Goal: Transaction & Acquisition: Book appointment/travel/reservation

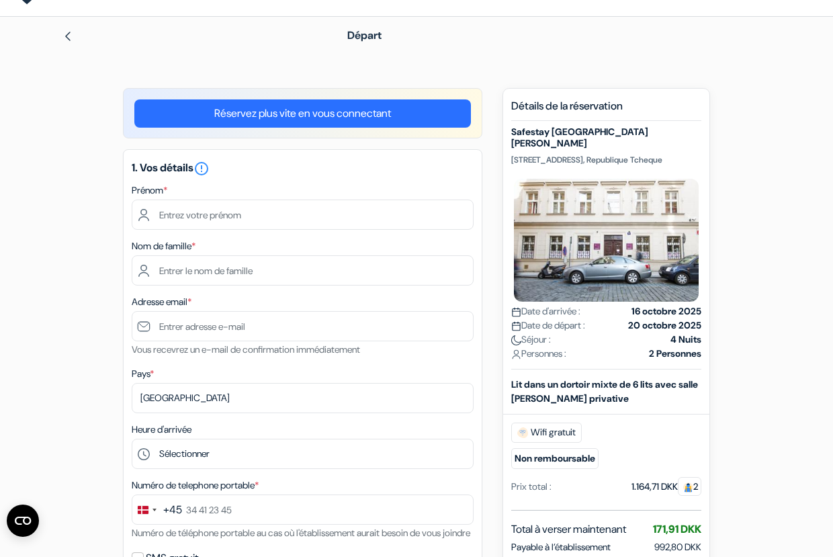
scroll to position [37, 0]
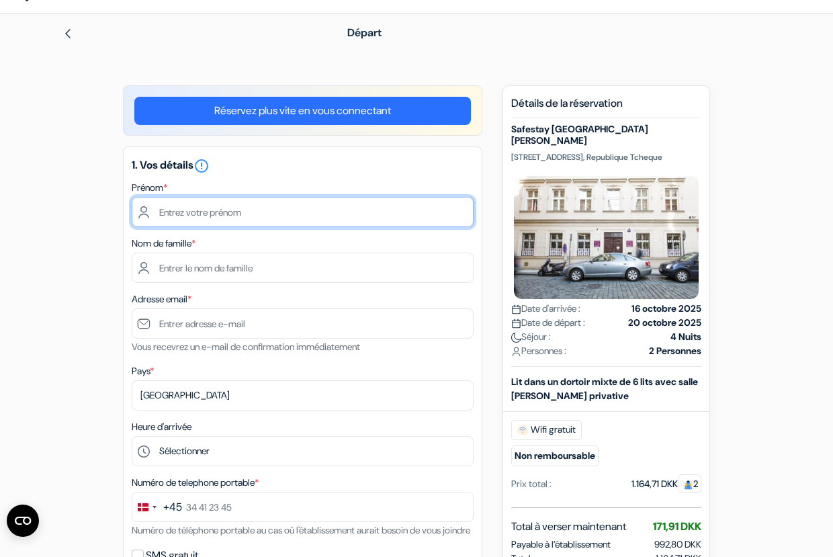
click at [315, 212] on input "text" at bounding box center [303, 212] width 342 height 30
type input "[PERSON_NAME]"
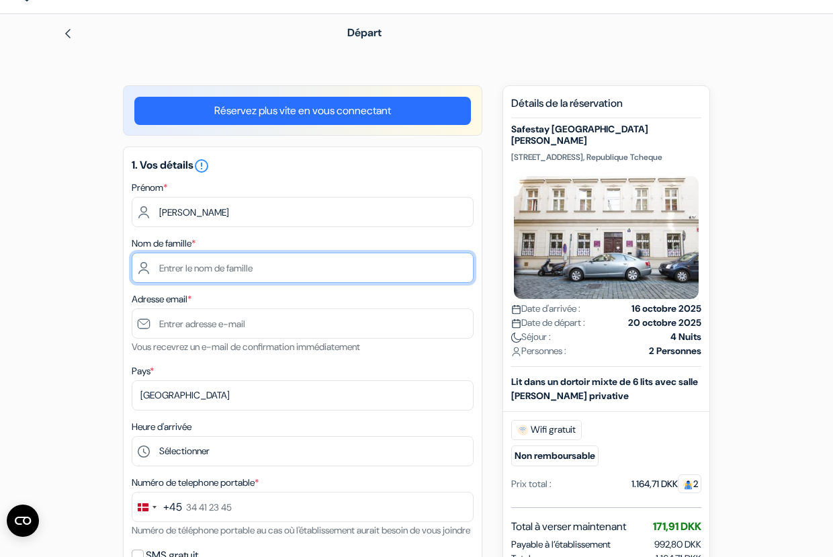
type input "Colas"
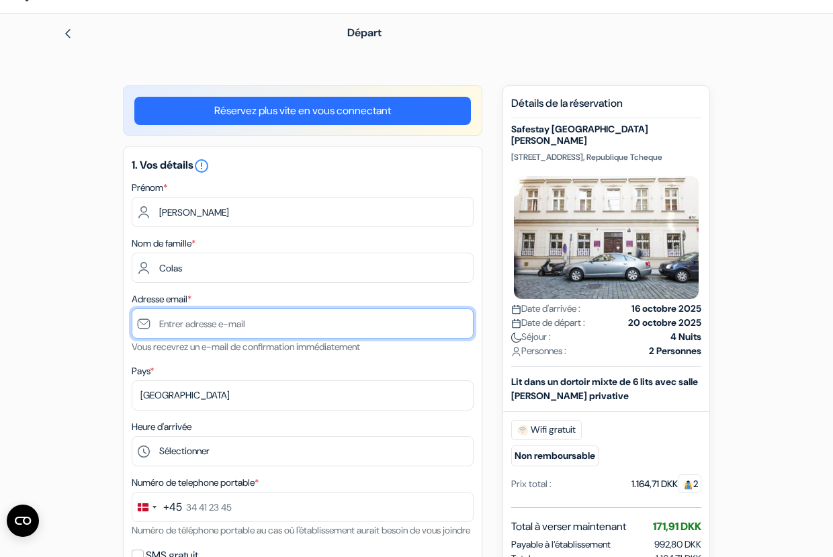
type input "[PERSON_NAME][EMAIL_ADDRESS][PERSON_NAME][DOMAIN_NAME]"
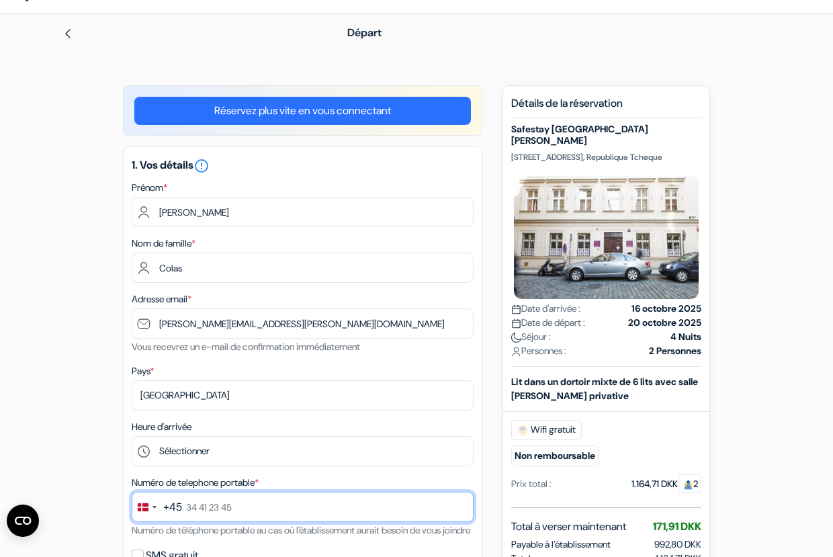
type input "52 71 27 66"
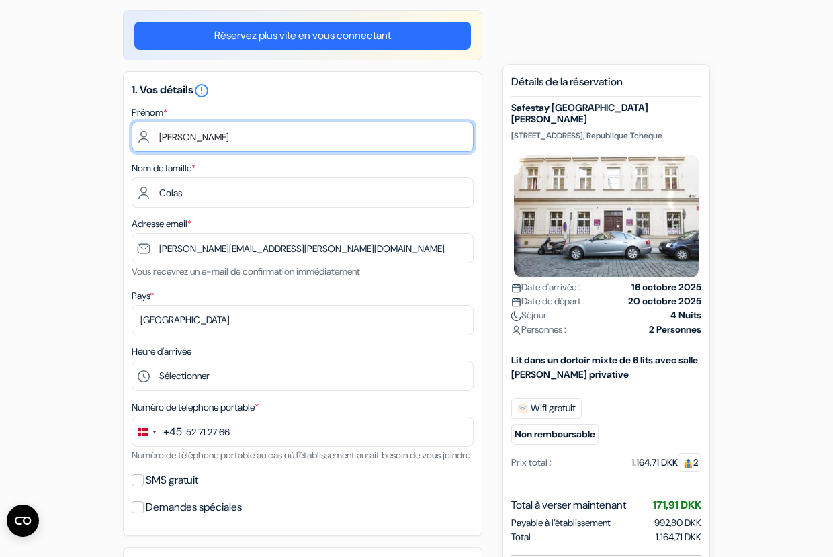
scroll to position [141, 0]
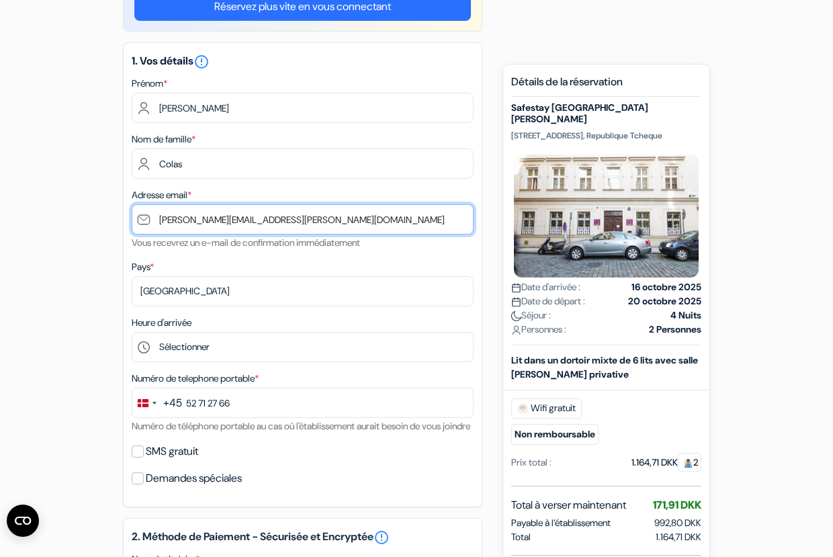
click at [169, 222] on input "[PERSON_NAME][EMAIL_ADDRESS][PERSON_NAME][DOMAIN_NAME]" at bounding box center [303, 219] width 342 height 30
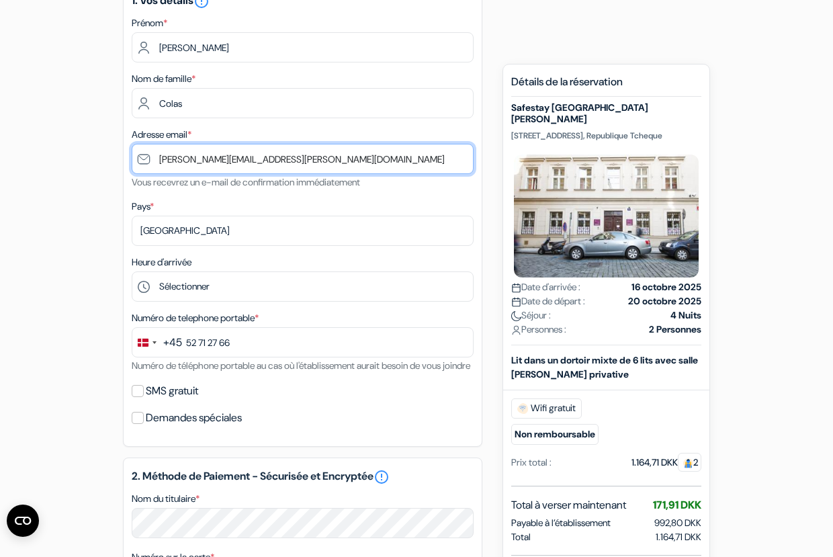
scroll to position [214, 0]
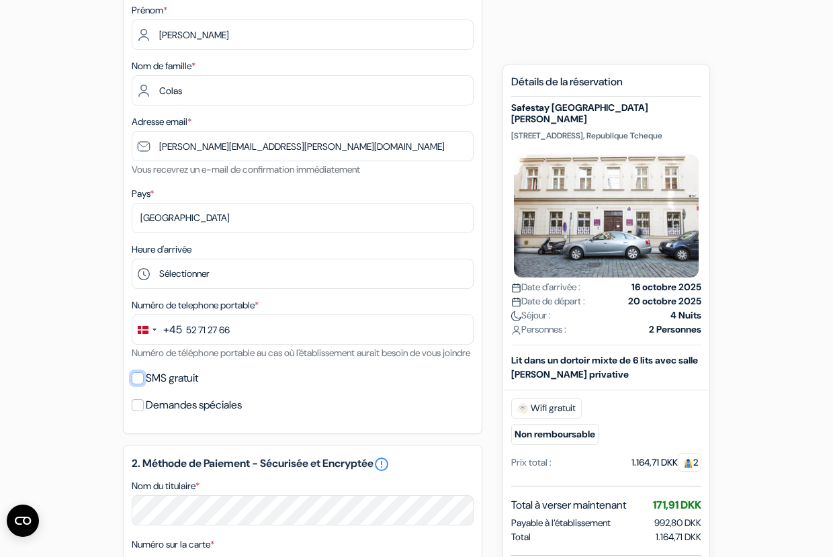
click at [137, 384] on input "SMS gratuit" at bounding box center [138, 378] width 12 height 12
checkbox input "true"
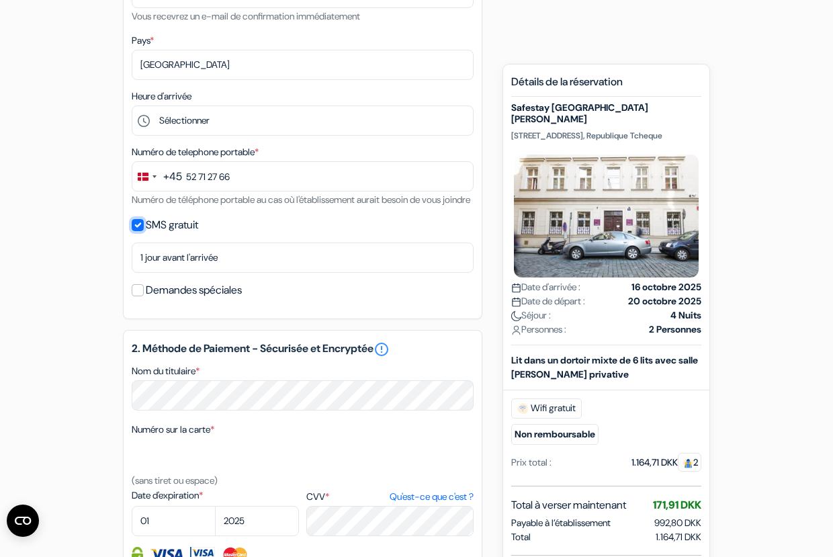
scroll to position [392, 0]
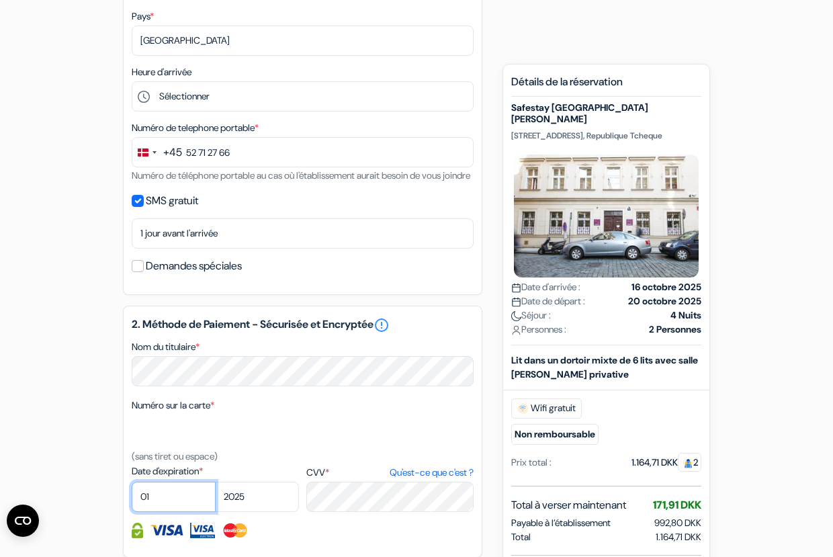
click at [195, 512] on select "01 02 03 04 05 06 07 08 09 10 11 12" at bounding box center [174, 497] width 84 height 30
select select "03"
click at [132, 501] on select "01 02 03 04 05 06 07 08 09 10 11 12" at bounding box center [174, 497] width 84 height 30
click at [259, 512] on select "2025 2026 2027 2028 2029 2030 2031 2032 2033 2034 2035 2036 2037 2038 2039 2040…" at bounding box center [257, 497] width 84 height 30
select select "2028"
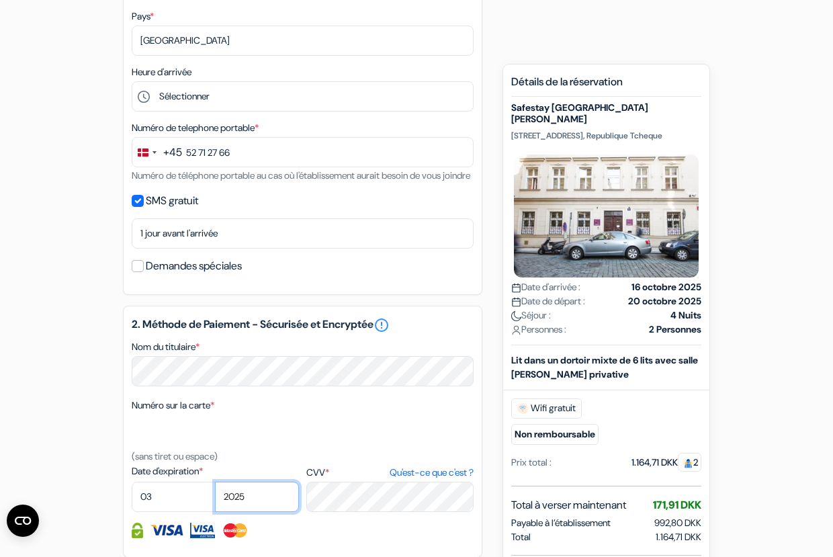
click at [215, 501] on select "2025 2026 2027 2028 2029 2030 2031 2032 2033 2034 2035 2036 2037 2038 2039 2040…" at bounding box center [257, 497] width 84 height 30
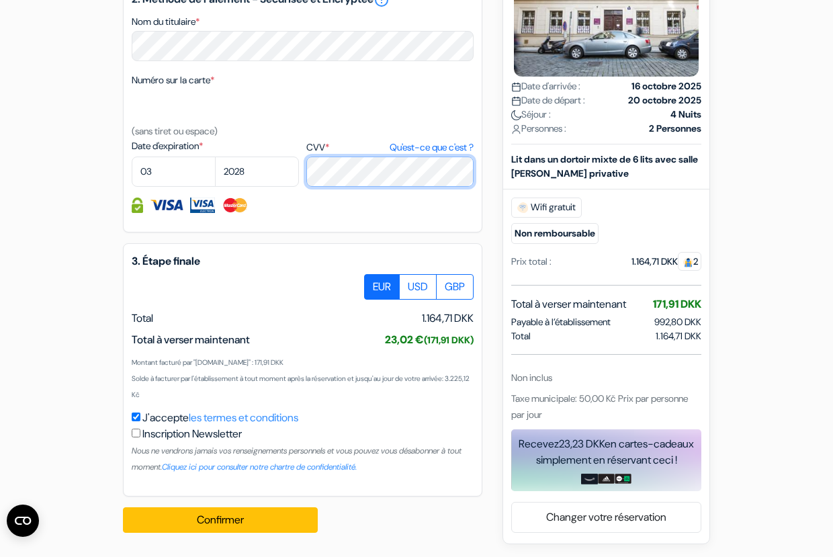
scroll to position [732, 0]
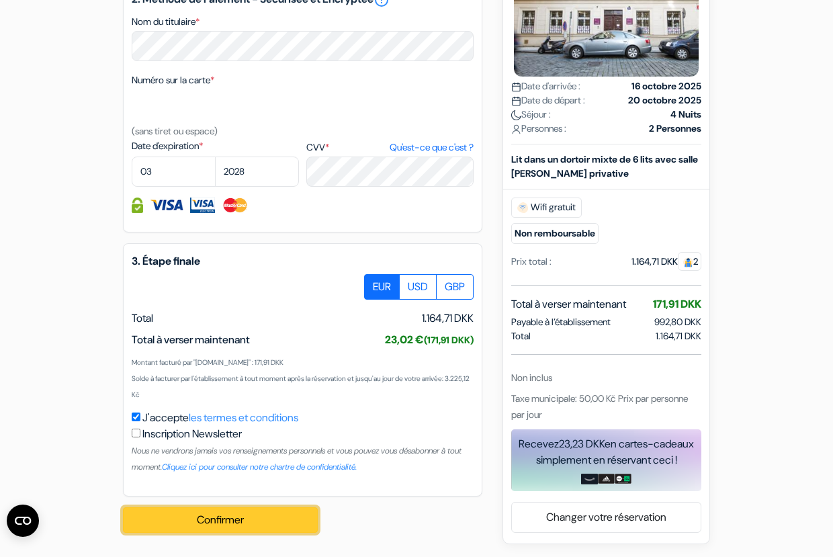
click at [227, 528] on button "Confirmer Loading..." at bounding box center [220, 520] width 195 height 26
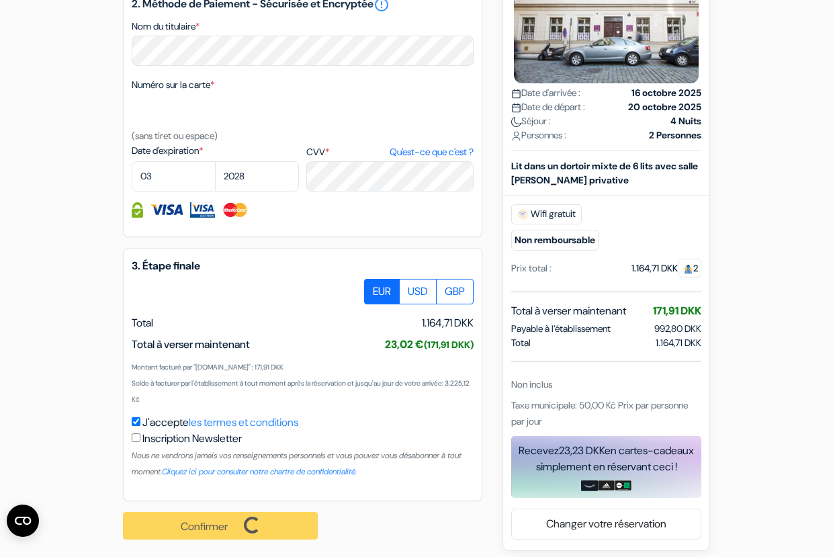
scroll to position [708, 0]
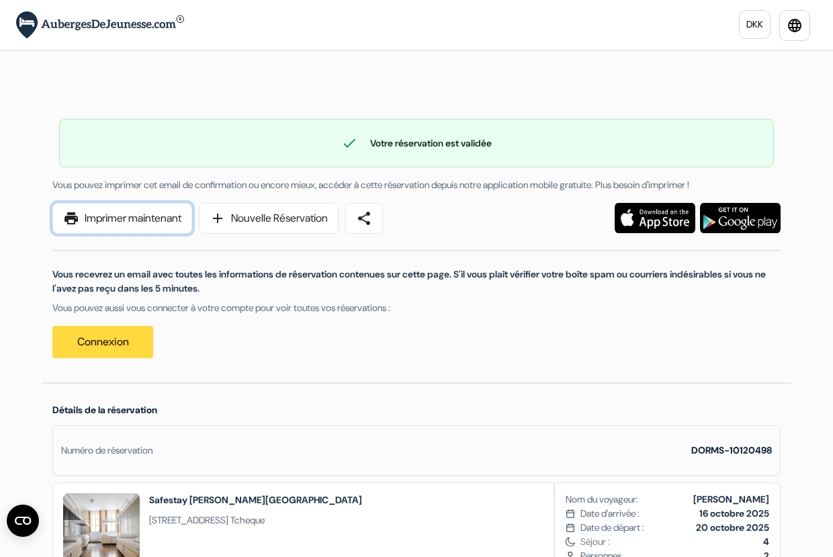
click at [164, 223] on link "print Imprimer maintenant" at bounding box center [122, 218] width 140 height 31
click at [120, 218] on link "print Imprimer maintenant" at bounding box center [122, 218] width 140 height 31
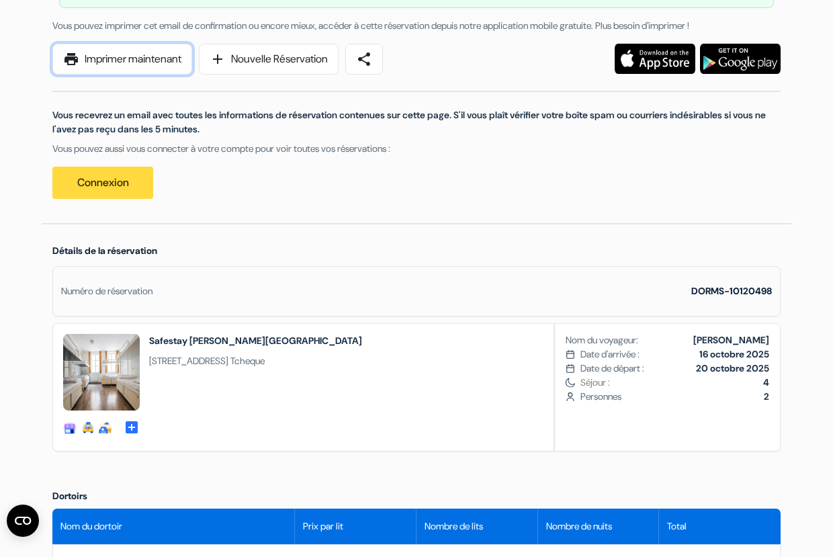
scroll to position [140, 0]
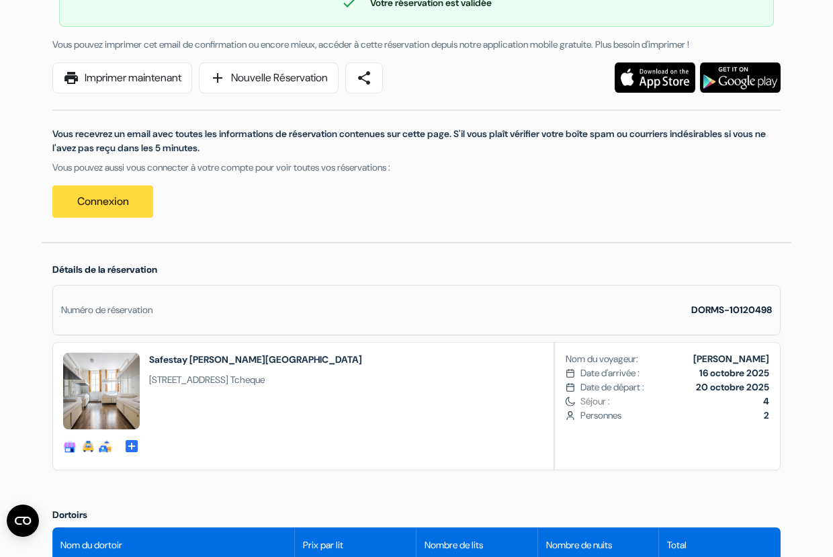
click at [231, 364] on h2 "Safestay [GEOGRAPHIC_DATA][PERSON_NAME]" at bounding box center [255, 359] width 213 height 13
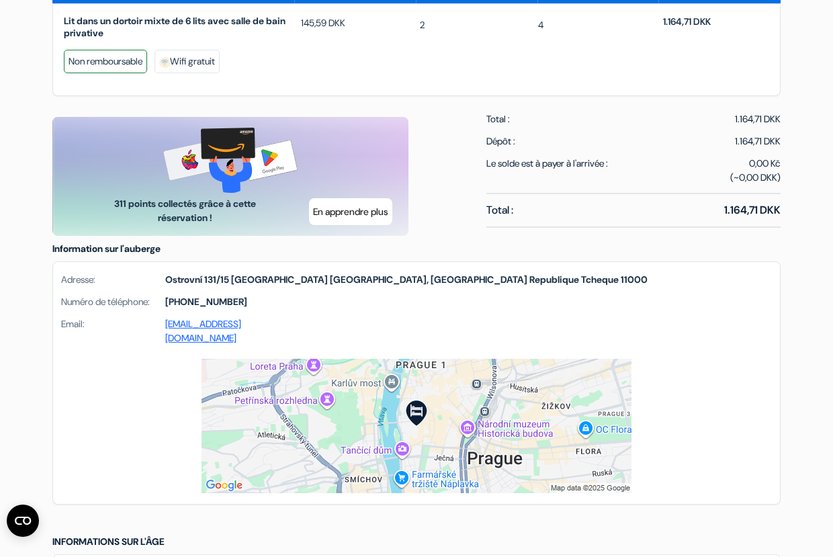
scroll to position [701, 0]
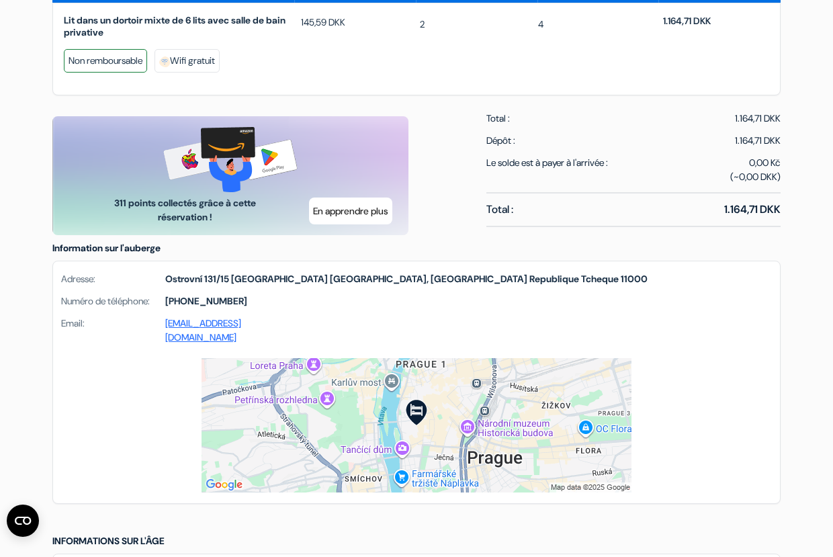
click at [604, 78] on div "Lit dans un dortoir mixte de 6 lits avec salle de bain privative Non remboursab…" at bounding box center [416, 49] width 729 height 93
